Goal: Find specific page/section: Find specific page/section

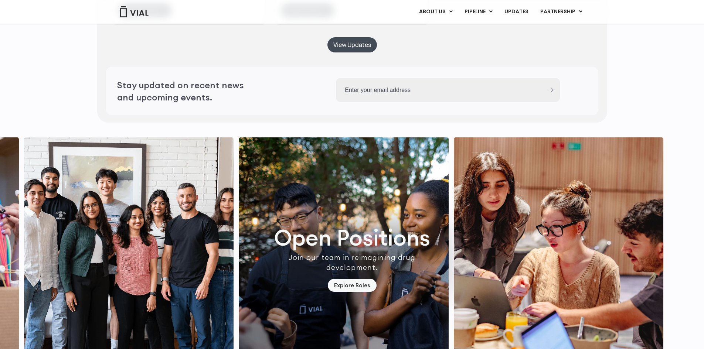
scroll to position [2069, 0]
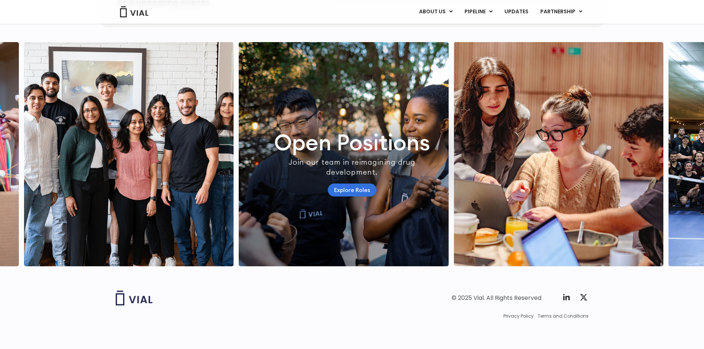
click at [353, 197] on link "Explore Roles" at bounding box center [352, 190] width 49 height 13
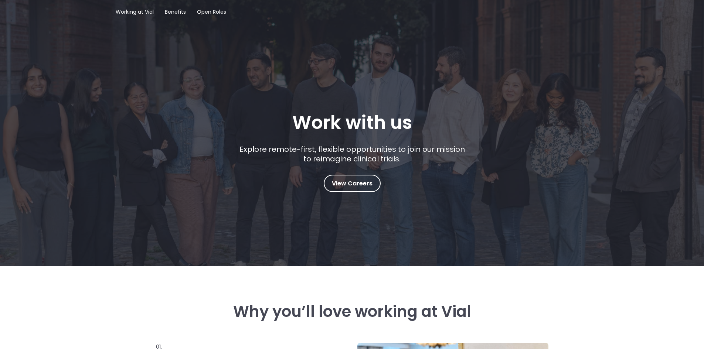
scroll to position [111, 0]
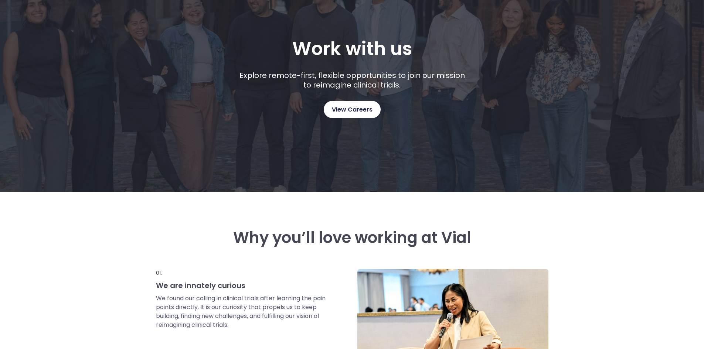
click at [367, 113] on link "View Careers" at bounding box center [352, 109] width 57 height 17
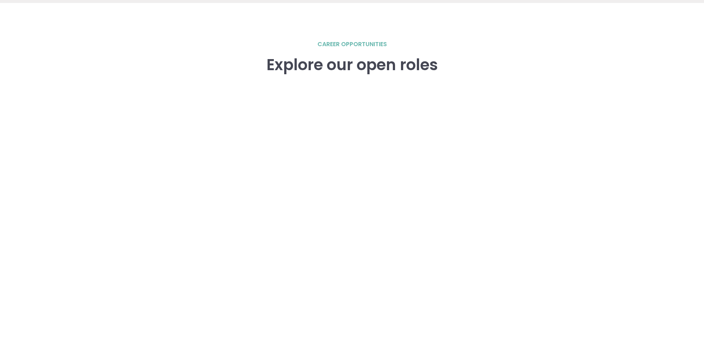
scroll to position [1022, 0]
